Goal: Transaction & Acquisition: Book appointment/travel/reservation

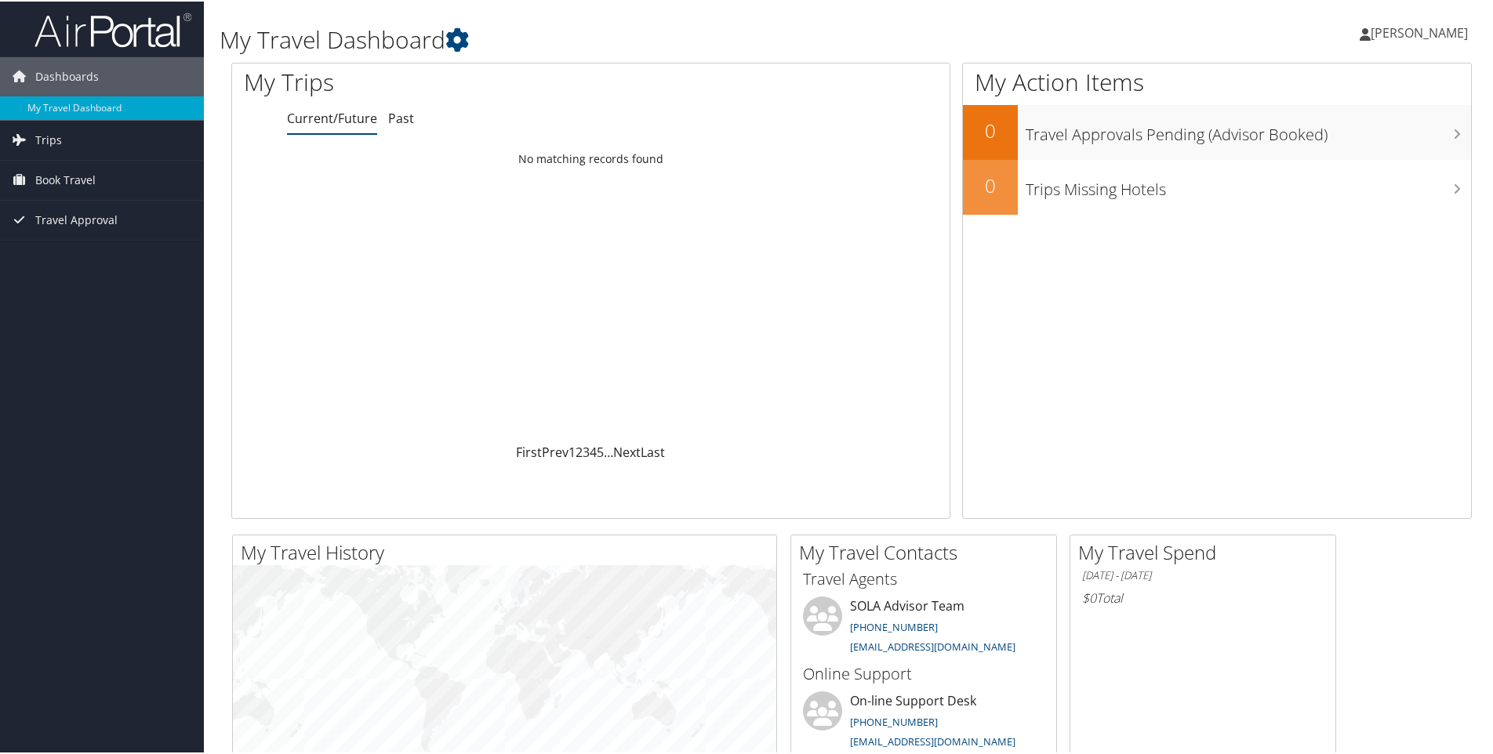
click at [1437, 28] on span "[PERSON_NAME]" at bounding box center [1418, 31] width 97 height 17
click at [86, 173] on span "Book Travel" at bounding box center [65, 178] width 60 height 39
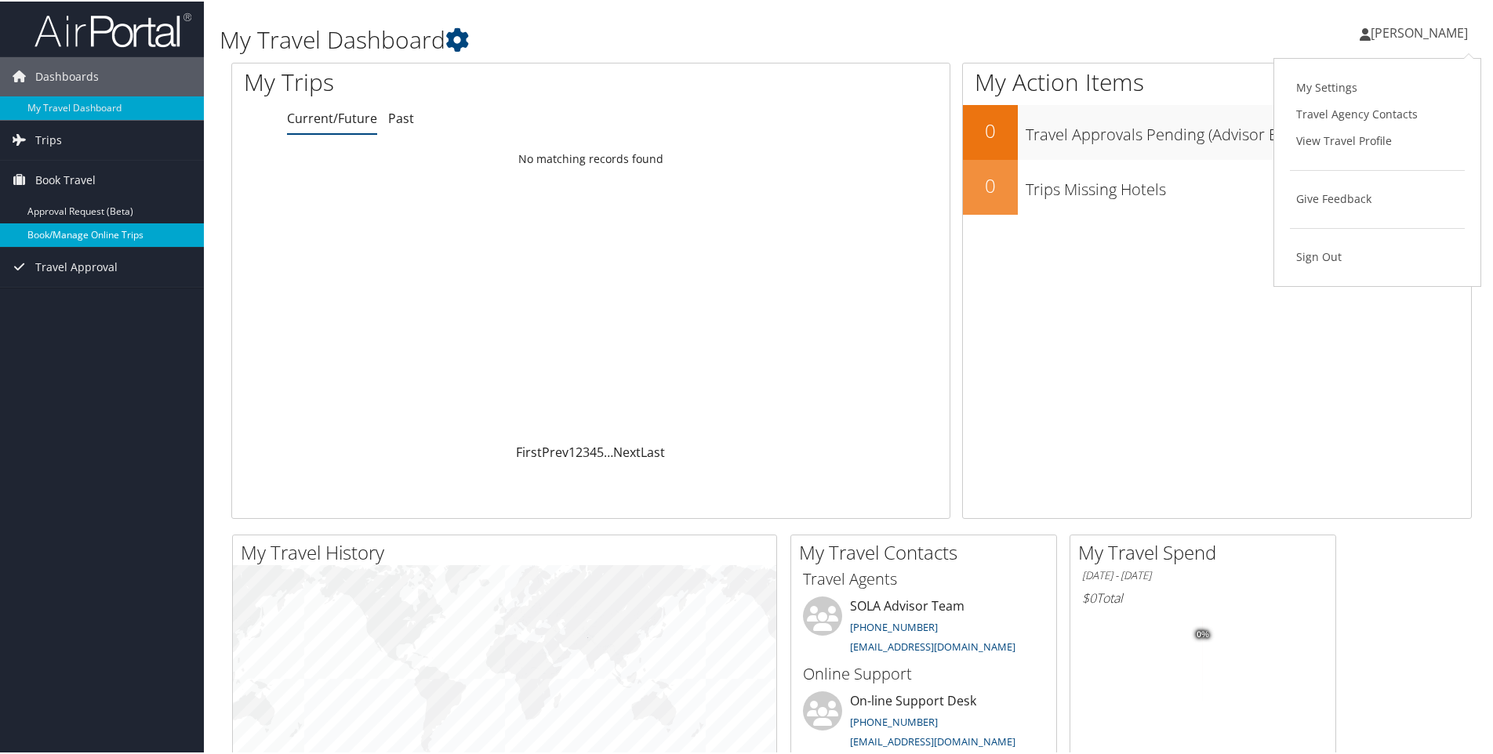
click at [90, 232] on link "Book/Manage Online Trips" at bounding box center [102, 234] width 204 height 24
